Goal: Task Accomplishment & Management: Use online tool/utility

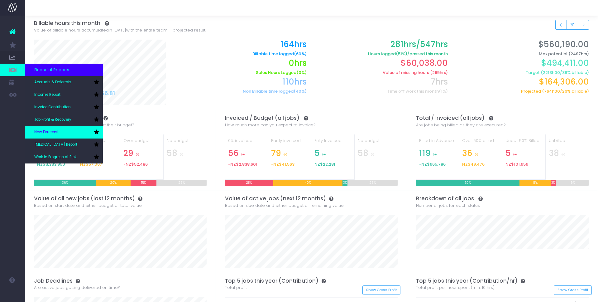
click at [55, 130] on span "New Forecast" at bounding box center [46, 132] width 24 height 6
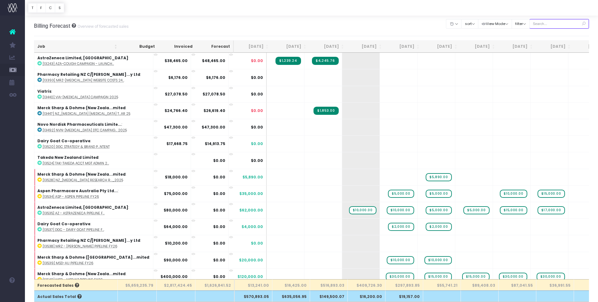
click at [564, 20] on input "text" at bounding box center [560, 24] width 60 height 10
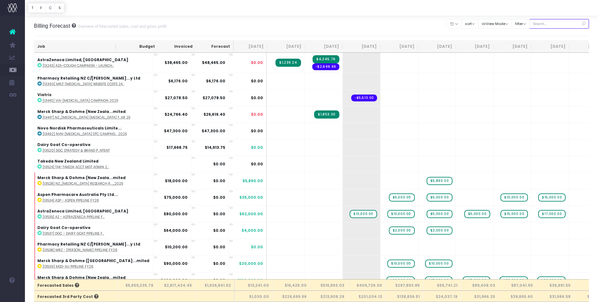
type input "Merck sharp & dohme (New zealand"
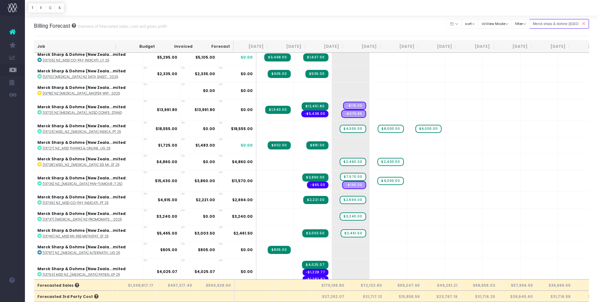
scroll to position [606, 0]
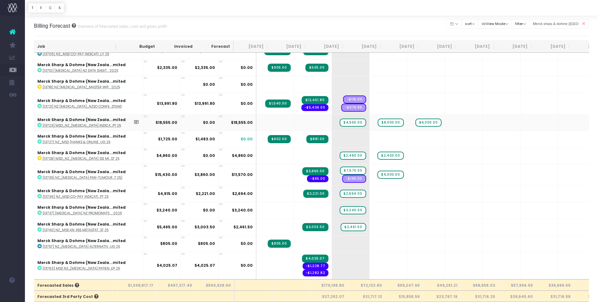
click at [143, 115] on icon at bounding box center [145, 116] width 4 height 4
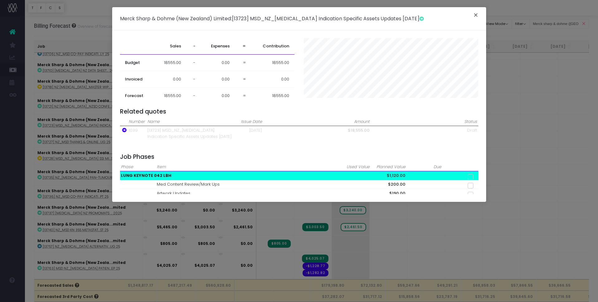
click at [477, 16] on button "×" at bounding box center [475, 16] width 13 height 10
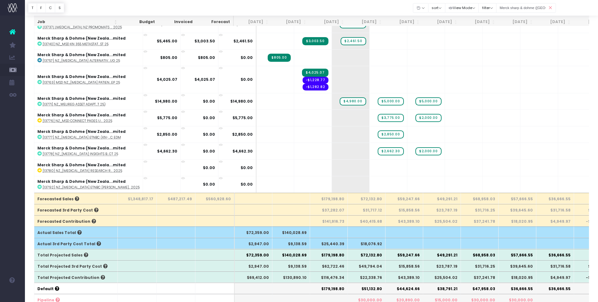
scroll to position [95, 0]
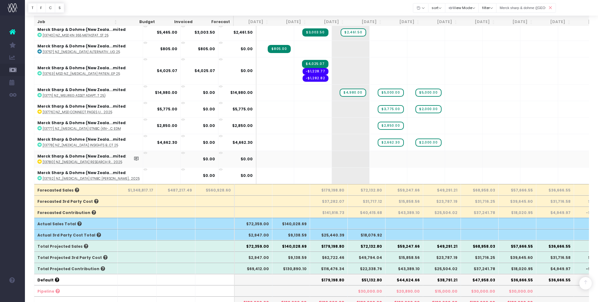
click at [143, 152] on icon at bounding box center [145, 153] width 4 height 4
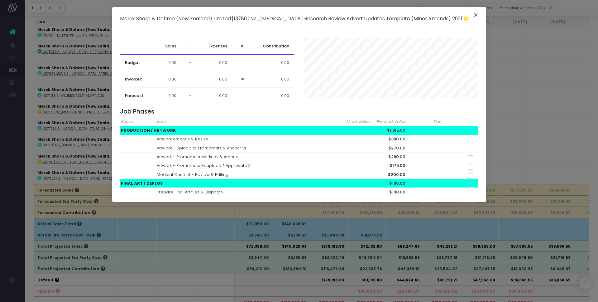
click at [475, 12] on button "×" at bounding box center [475, 16] width 13 height 10
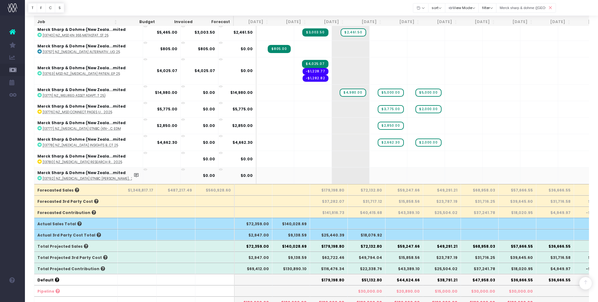
click at [143, 170] on icon at bounding box center [145, 169] width 4 height 4
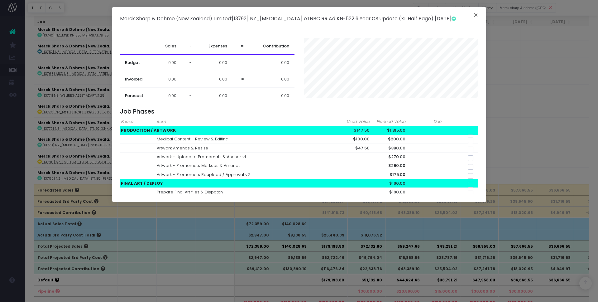
click at [478, 12] on button "×" at bounding box center [475, 16] width 13 height 10
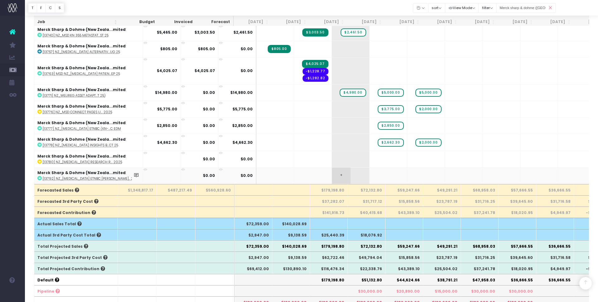
click at [332, 174] on span "+" at bounding box center [341, 175] width 19 height 16
click at [332, 173] on span "+" at bounding box center [341, 175] width 19 height 16
click at [39, 177] on icon at bounding box center [39, 178] width 4 height 4
click at [332, 174] on span "+" at bounding box center [341, 175] width 19 height 16
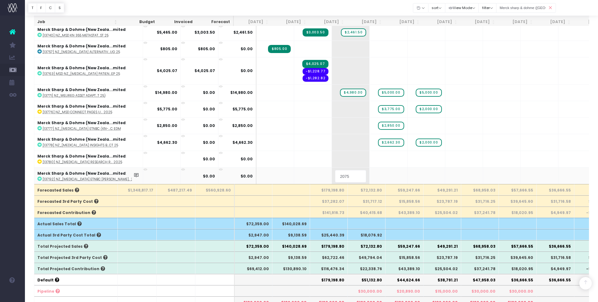
click at [335, 177] on input "2075" at bounding box center [350, 176] width 31 height 12
type input "1075"
click at [361, 177] on body "Oh my... this is bad. wayahead wasn't able to load this page. Please contact su…" at bounding box center [299, 56] width 598 height 302
click at [0, 0] on span "+" at bounding box center [0, 0] width 0 height 0
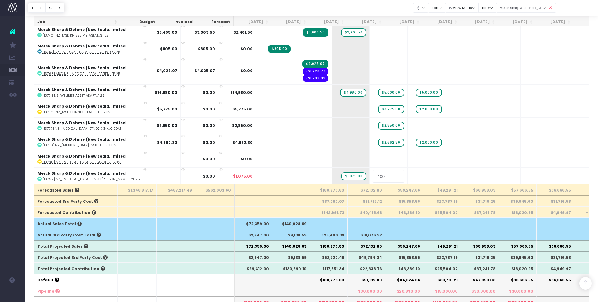
type input "1000"
click at [403, 171] on body "Oh my... this is bad. wayahead wasn't able to load this page. Please contact su…" at bounding box center [299, 56] width 598 height 302
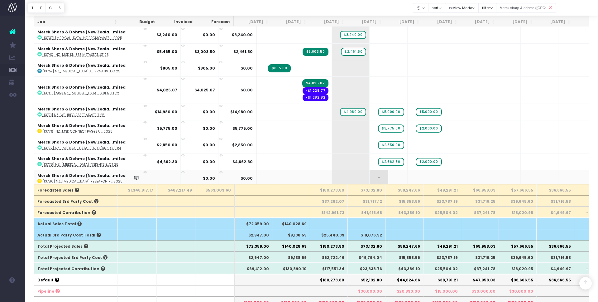
scroll to position [705, 0]
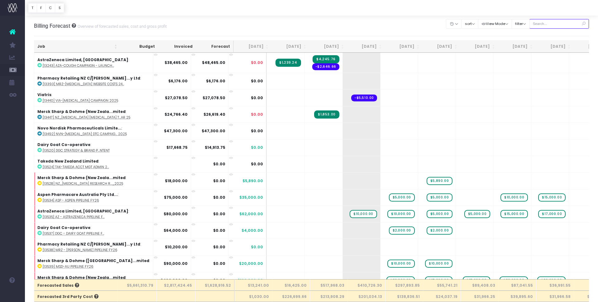
click at [560, 23] on input "text" at bounding box center [560, 24] width 60 height 10
type input "Merck sharp & dohme (New zealand"
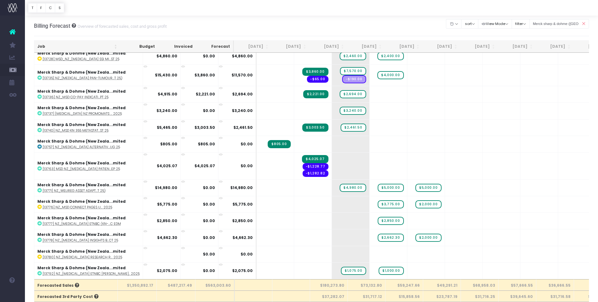
click at [583, 23] on icon at bounding box center [583, 23] width 11 height 13
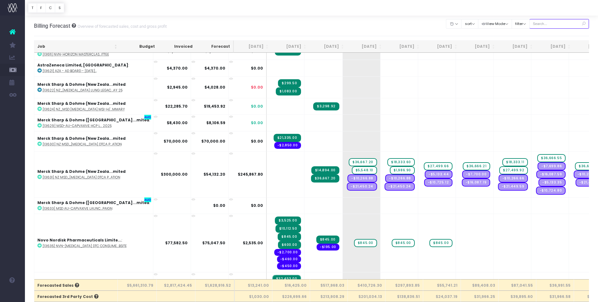
click at [569, 25] on input "text" at bounding box center [560, 24] width 60 height 10
type input "Merck sharp & dohme (Australia"
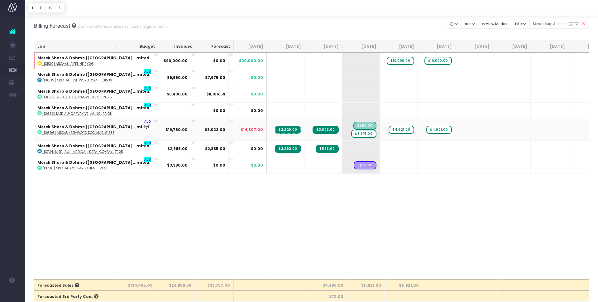
click at [154, 121] on icon at bounding box center [156, 121] width 4 height 4
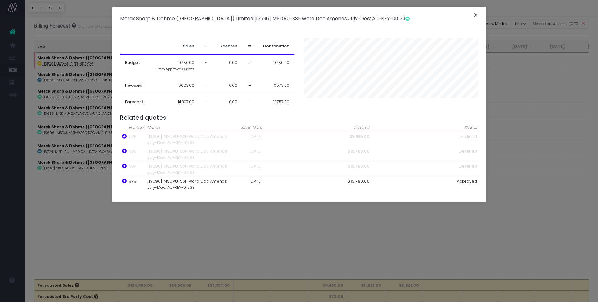
click at [476, 14] on button "×" at bounding box center [475, 16] width 13 height 10
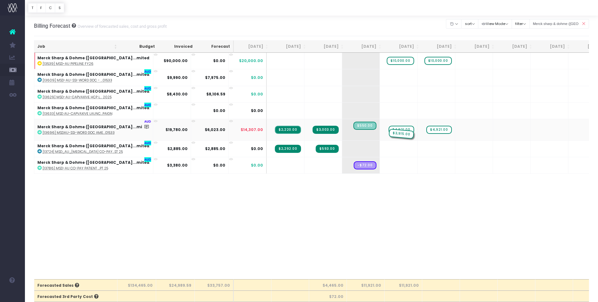
drag, startPoint x: 334, startPoint y: 134, endPoint x: 357, endPoint y: 134, distance: 23.7
drag, startPoint x: 373, startPoint y: 125, endPoint x: 395, endPoint y: 125, distance: 21.8
drag, startPoint x: 407, startPoint y: 135, endPoint x: 438, endPoint y: 135, distance: 30.5
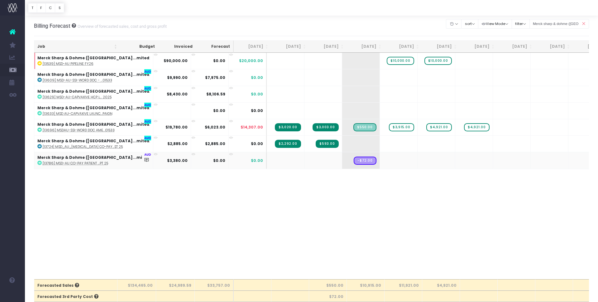
click at [154, 154] on icon at bounding box center [156, 154] width 4 height 4
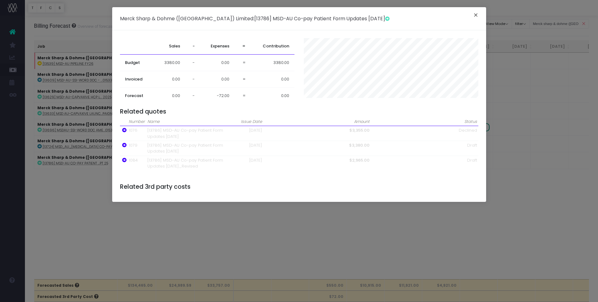
click at [476, 15] on button "×" at bounding box center [475, 16] width 13 height 10
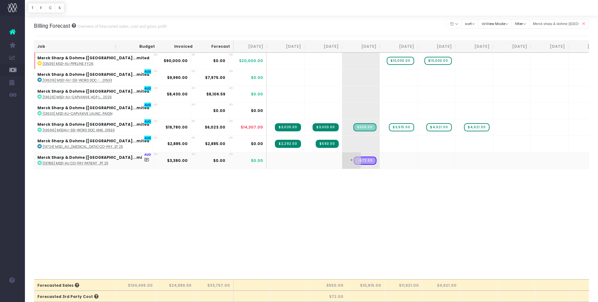
click at [342, 159] on span "+" at bounding box center [351, 160] width 19 height 16
click at [40, 165] on icon at bounding box center [39, 163] width 4 height 4
click at [342, 164] on span "+" at bounding box center [351, 160] width 19 height 16
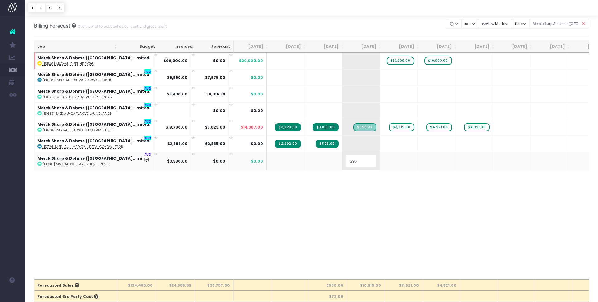
type input "2965"
click at [352, 194] on body "Oh my... this is bad. wayahead wasn't able to load this page. Please contact su…" at bounding box center [299, 151] width 598 height 302
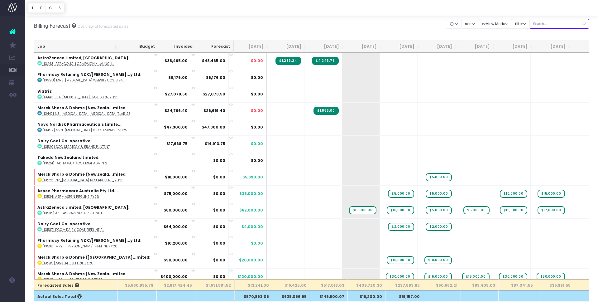
click at [560, 27] on input "text" at bounding box center [560, 24] width 60 height 10
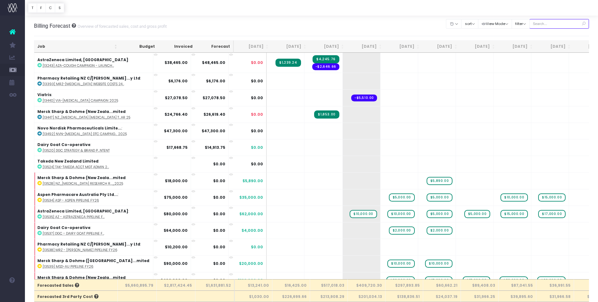
type input "Merck sharp & dohme (Australia"
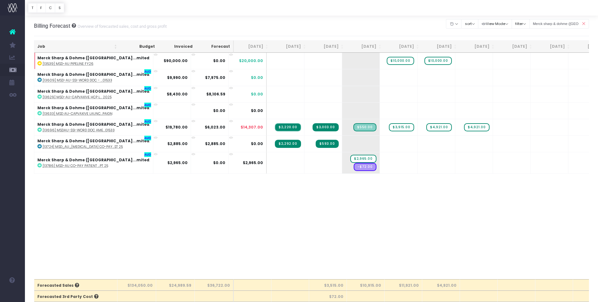
click at [584, 23] on icon at bounding box center [583, 23] width 11 height 13
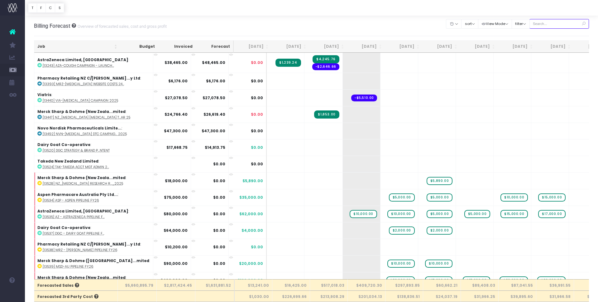
click at [550, 26] on input "text" at bounding box center [560, 24] width 60 height 10
type input "organon"
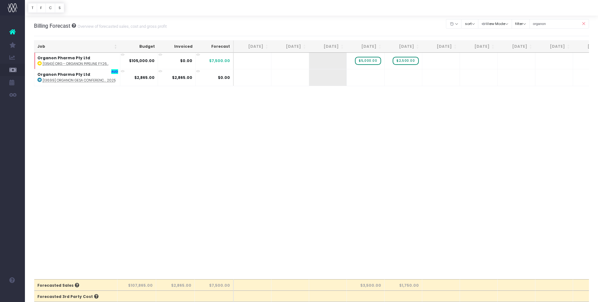
click at [584, 23] on icon at bounding box center [583, 23] width 11 height 13
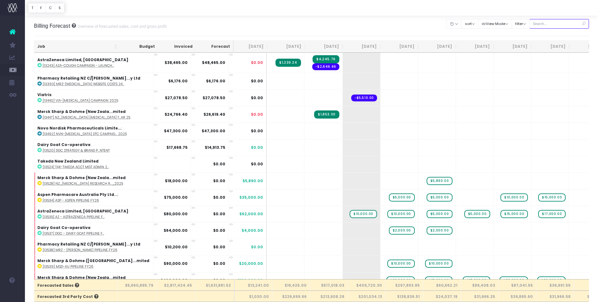
click at [566, 25] on input "text" at bounding box center [560, 24] width 60 height 10
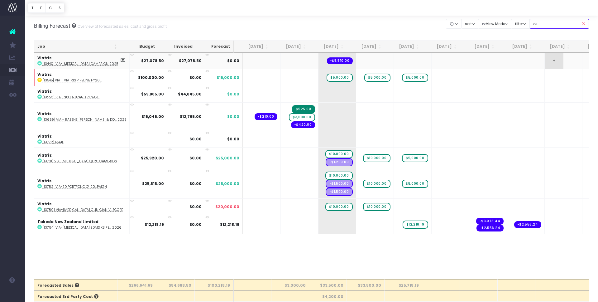
type input "viatris"
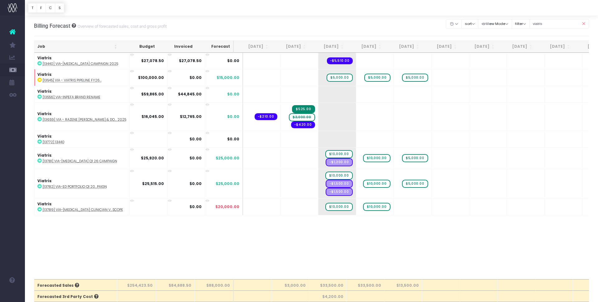
click at [585, 24] on icon at bounding box center [583, 23] width 11 height 13
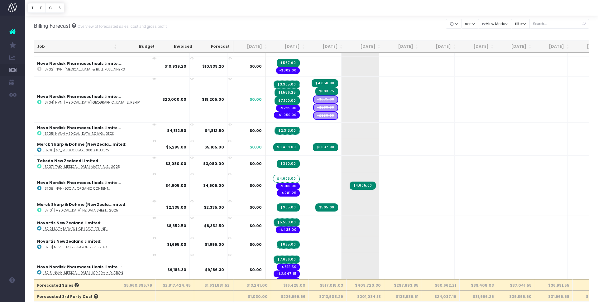
scroll to position [1711, 1]
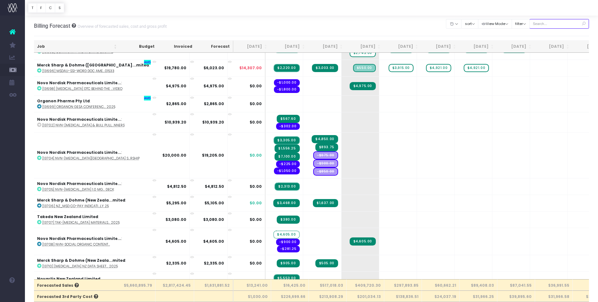
click at [552, 25] on input "text" at bounding box center [560, 24] width 60 height 10
type input "Merck sharp & dohme (New zealand"
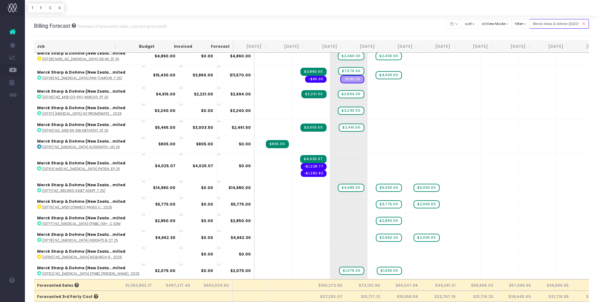
scroll to position [0, 2]
